Goal: Transaction & Acquisition: Book appointment/travel/reservation

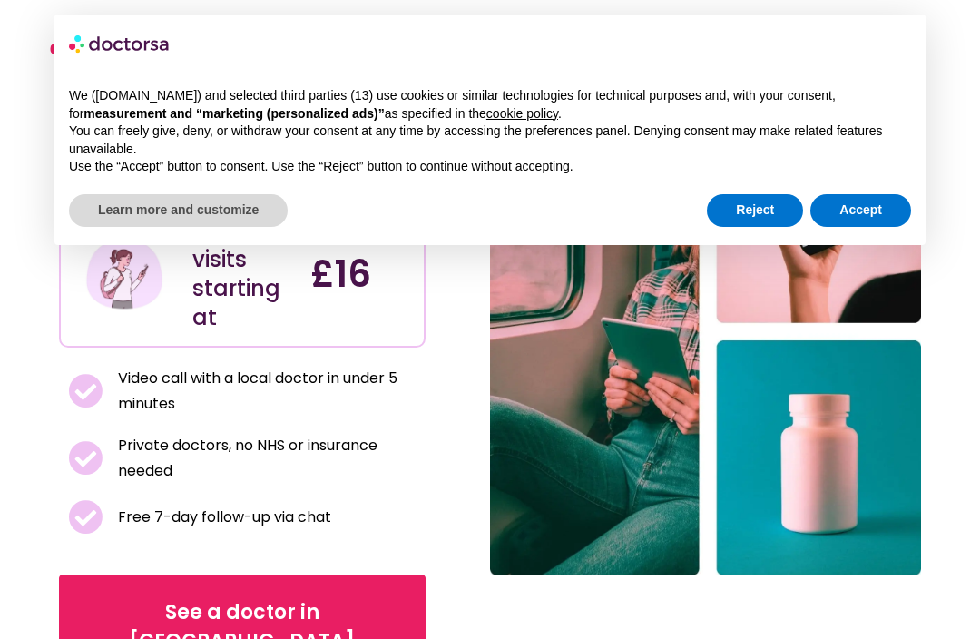
scroll to position [167, 0]
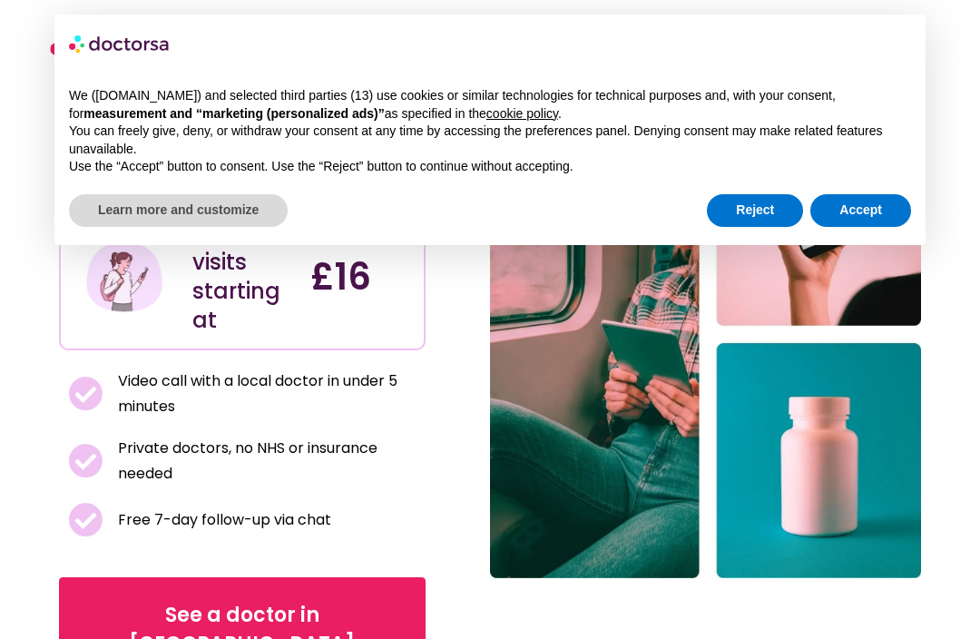
click at [249, 600] on span "See a doctor in [GEOGRAPHIC_DATA]" at bounding box center [242, 629] width 310 height 58
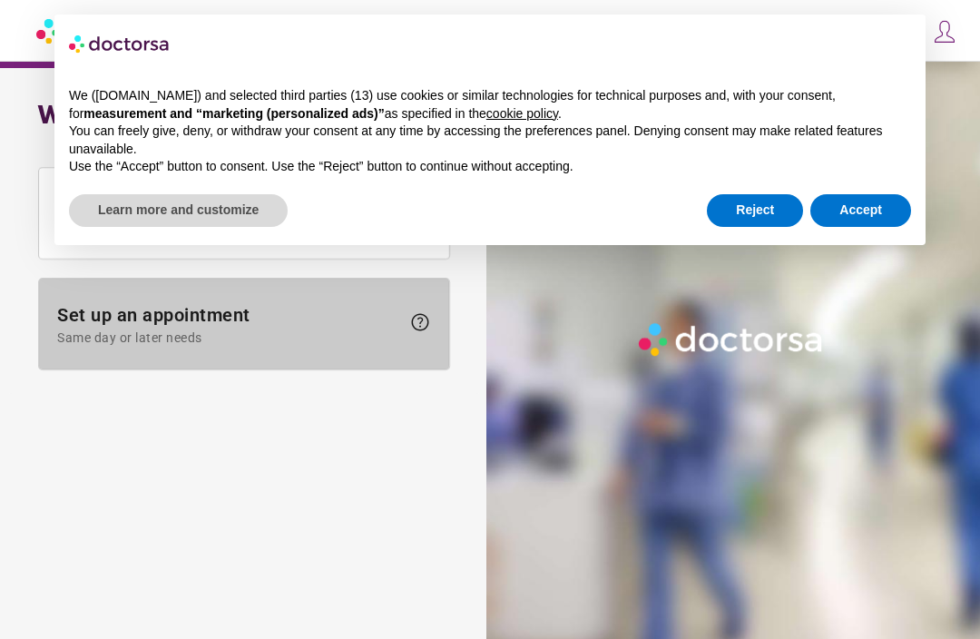
click at [360, 326] on span "Set up an appointment Same day or later needs" at bounding box center [228, 324] width 343 height 41
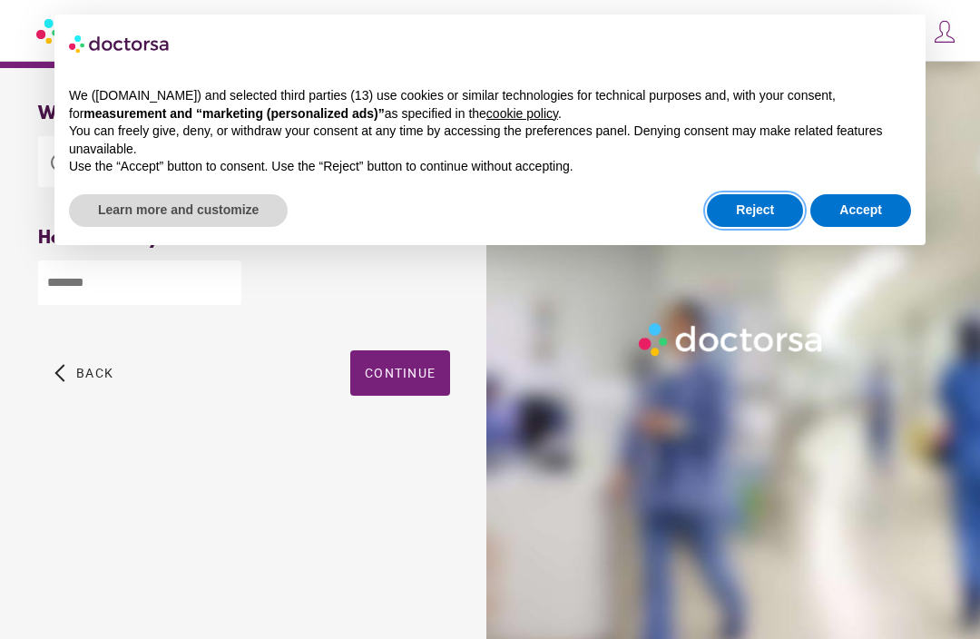
click at [748, 214] on button "Reject" at bounding box center [755, 210] width 96 height 33
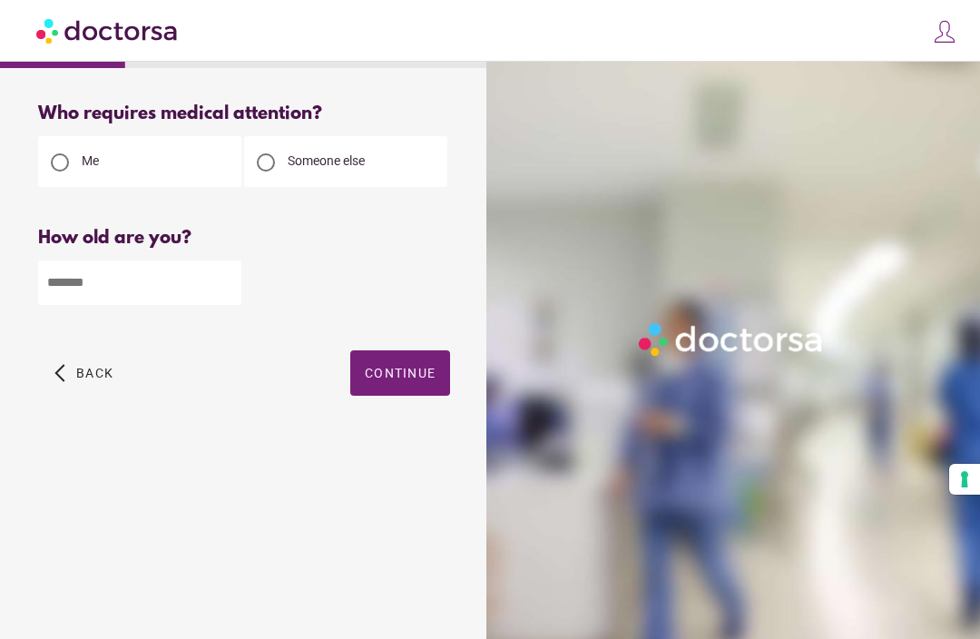
click at [167, 295] on input "number" at bounding box center [139, 282] width 203 height 44
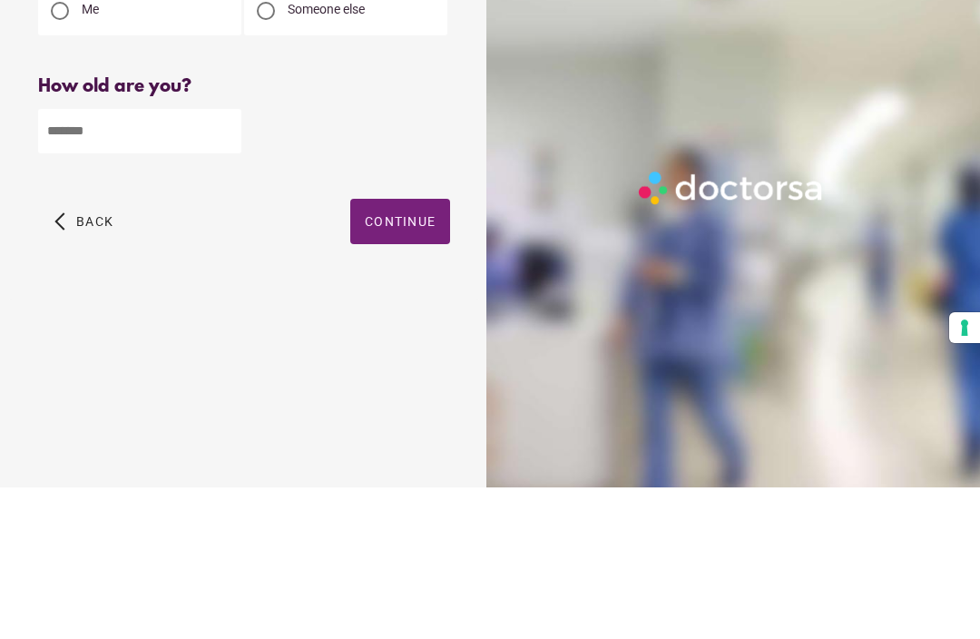
type input "**"
click at [417, 350] on span "button" at bounding box center [400, 372] width 100 height 45
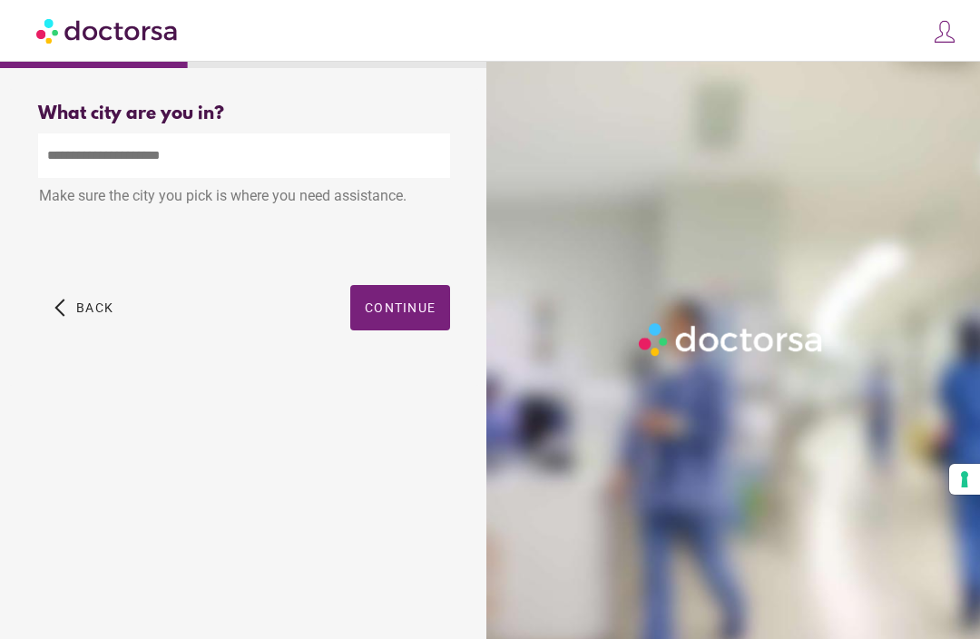
click at [204, 157] on input "text" at bounding box center [244, 155] width 412 height 44
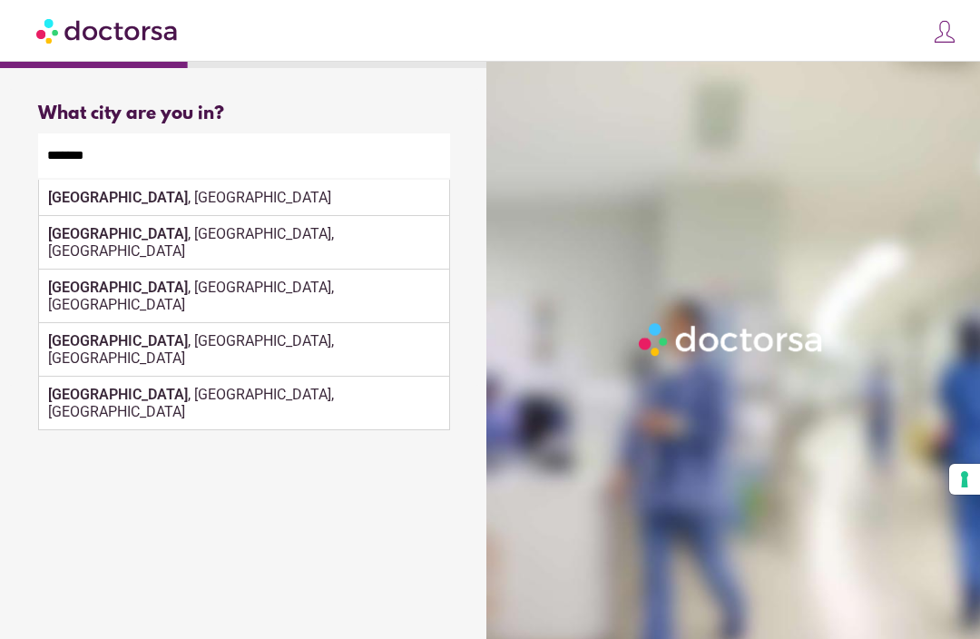
click at [124, 203] on div "Glasgow , UK" at bounding box center [244, 198] width 410 height 36
type input "**********"
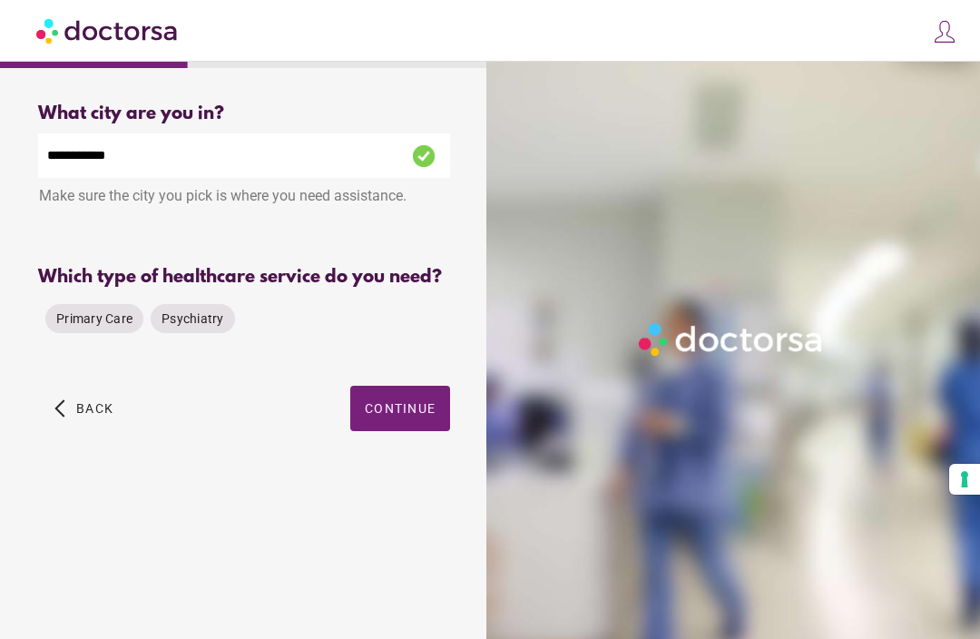
click at [99, 326] on span "Primary Care" at bounding box center [94, 318] width 76 height 15
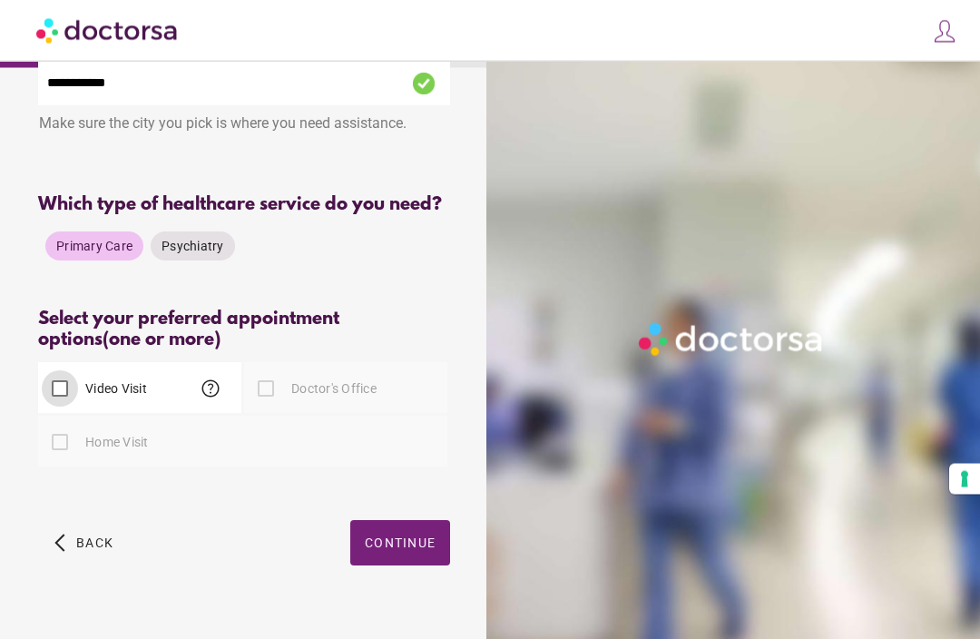
scroll to position [72, 0]
click at [258, 407] on div at bounding box center [266, 389] width 36 height 36
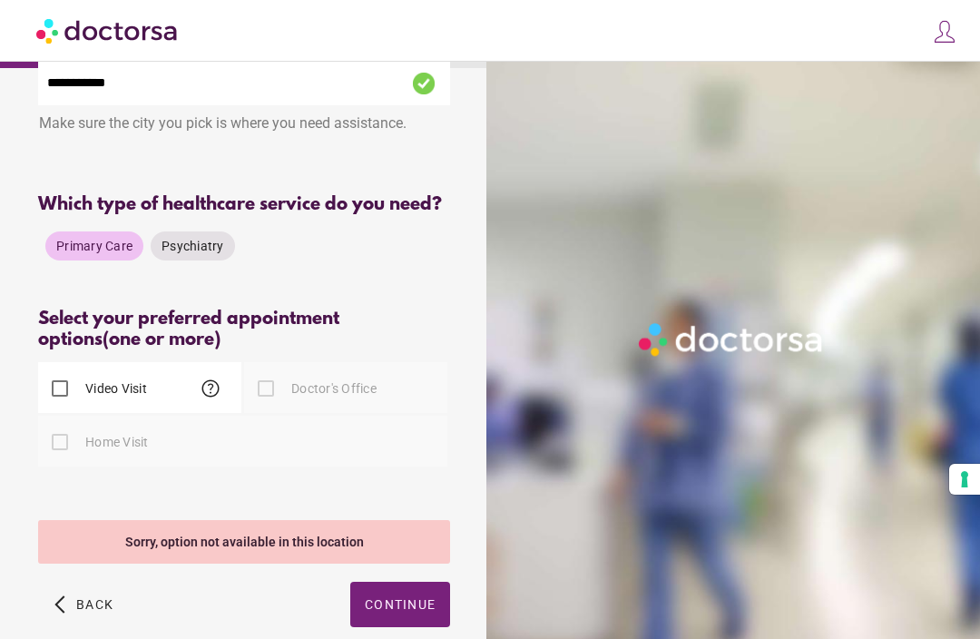
click at [411, 624] on span "button" at bounding box center [400, 603] width 100 height 45
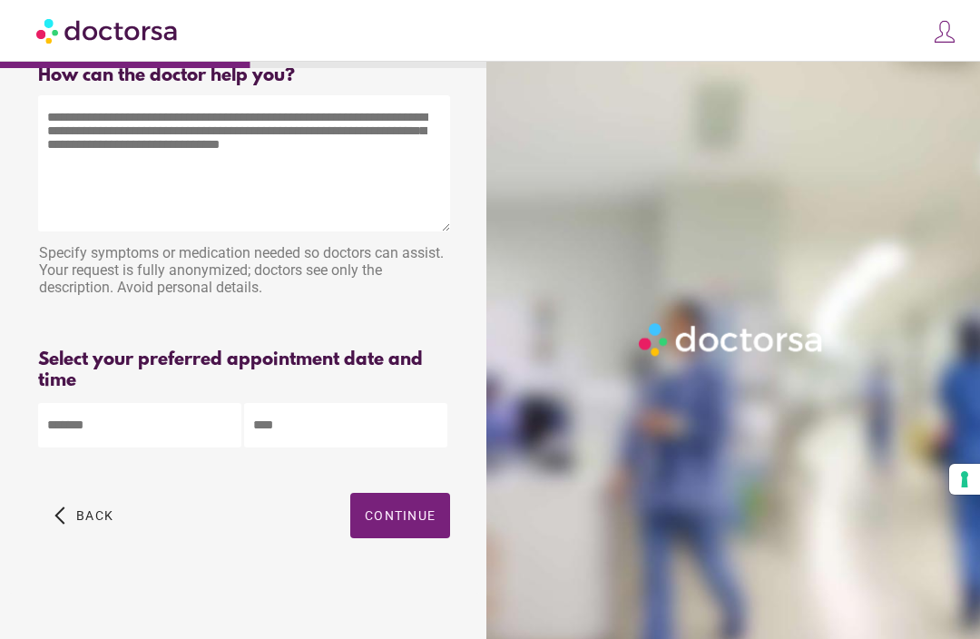
scroll to position [60, 0]
